Goal: Navigation & Orientation: Find specific page/section

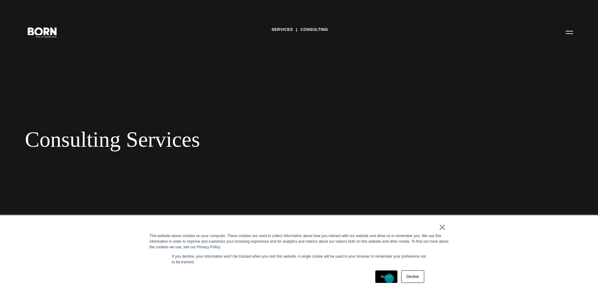
click at [389, 278] on link "Accept" at bounding box center [386, 276] width 22 height 12
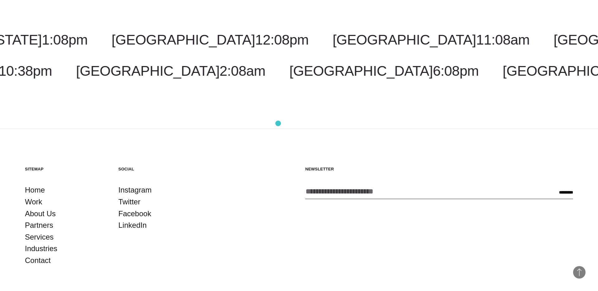
scroll to position [1271, 0]
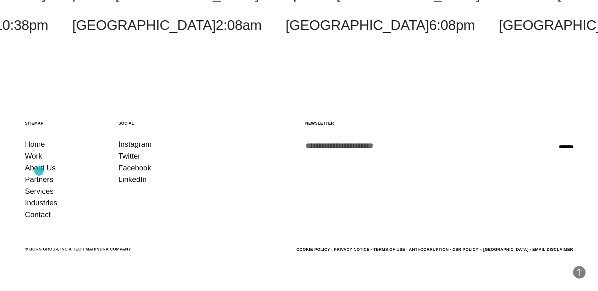
click at [39, 171] on link "About Us" at bounding box center [40, 168] width 31 height 12
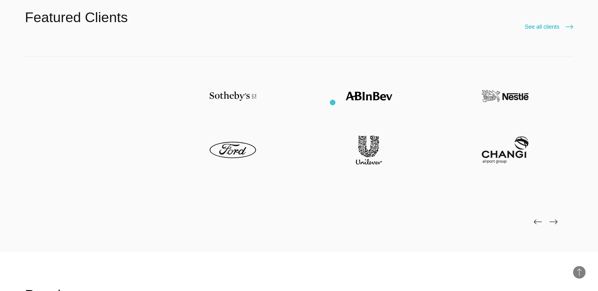
scroll to position [1621, 0]
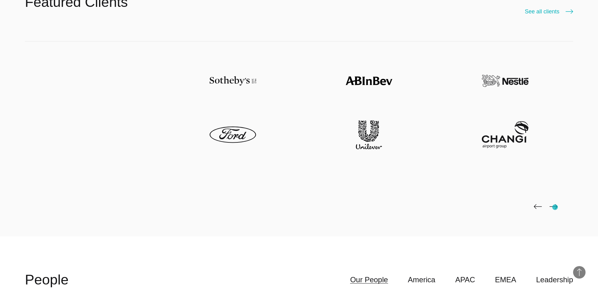
click at [555, 207] on img at bounding box center [553, 206] width 8 height 5
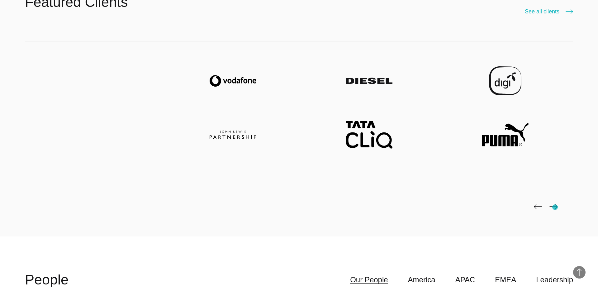
click at [555, 207] on img at bounding box center [553, 206] width 8 height 5
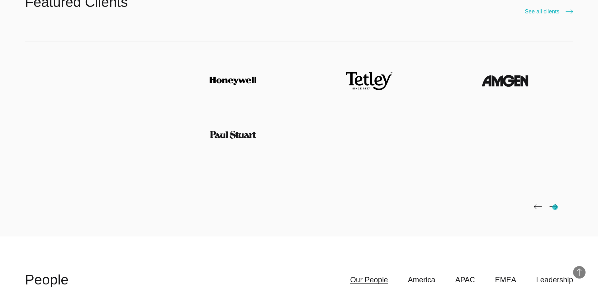
click at [555, 207] on img at bounding box center [553, 206] width 8 height 5
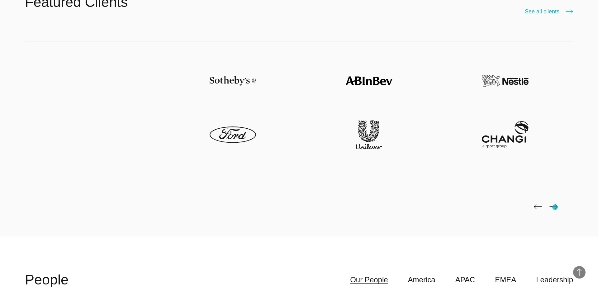
click at [555, 207] on img at bounding box center [553, 206] width 8 height 5
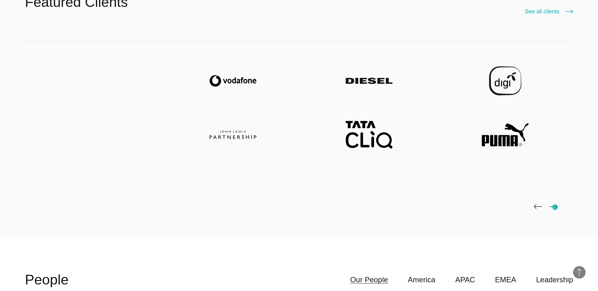
click at [555, 207] on img at bounding box center [553, 206] width 8 height 5
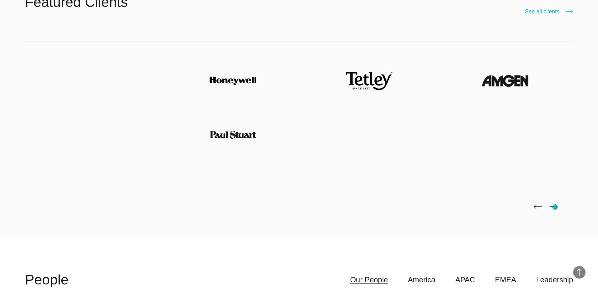
click at [555, 207] on img at bounding box center [553, 206] width 8 height 5
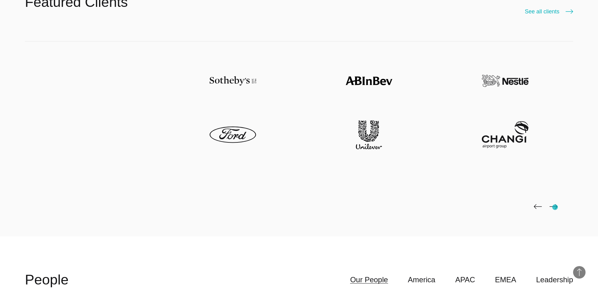
click at [555, 207] on img at bounding box center [553, 206] width 8 height 5
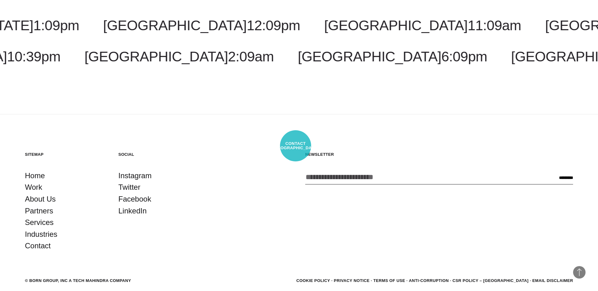
scroll to position [2385, 0]
